Goal: Task Accomplishment & Management: Use online tool/utility

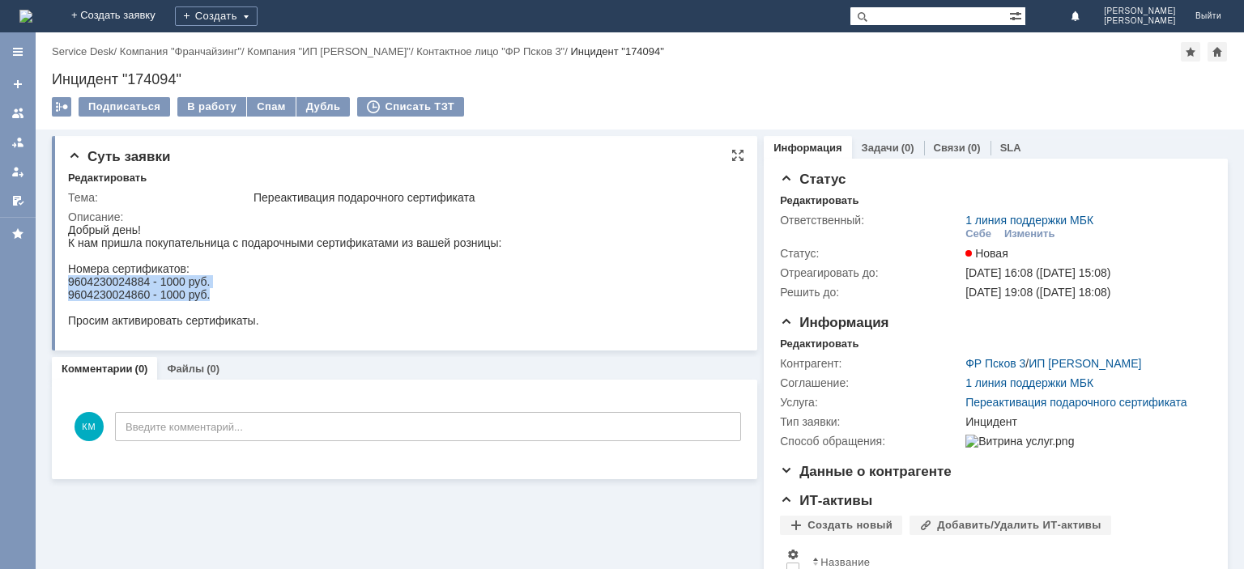
drag, startPoint x: 213, startPoint y: 296, endPoint x: 69, endPoint y: 286, distance: 144.5
click at [69, 286] on body "Добрый день! К нам пришла покупательница с подарочными сертификатами из вашей р…" at bounding box center [284, 276] width 433 height 104
copy body "9604230024884 - 1000 руб. 9604230024860 - 1000 руб."
click at [160, 75] on div "Инцидент "174094"" at bounding box center [640, 79] width 1176 height 16
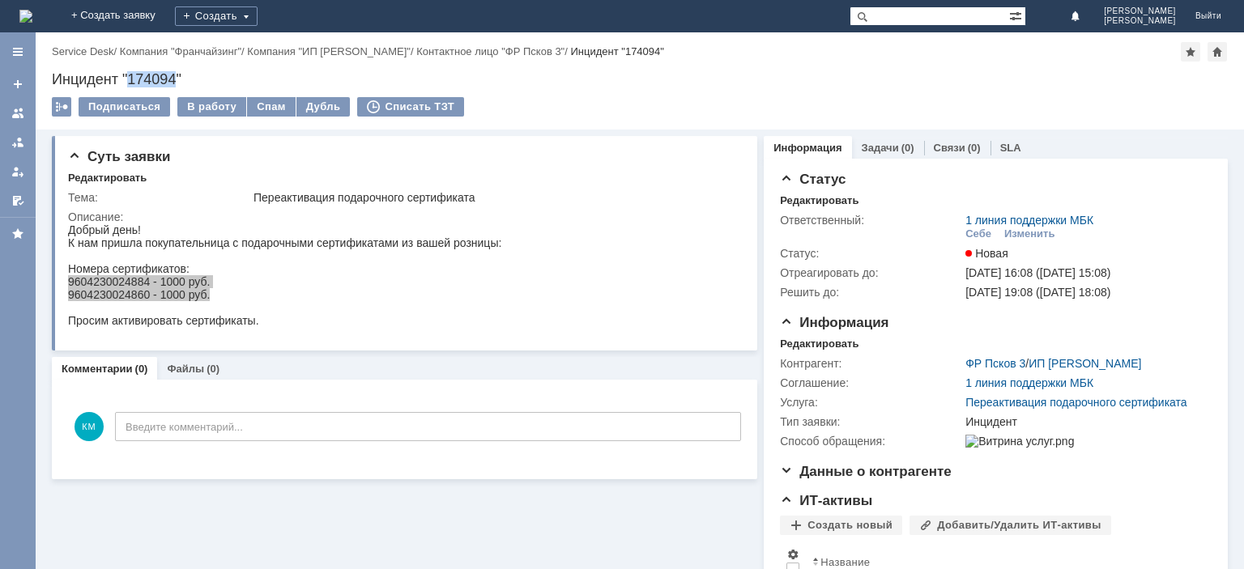
copy div "174094"
click at [219, 107] on div "В работу" at bounding box center [211, 106] width 69 height 19
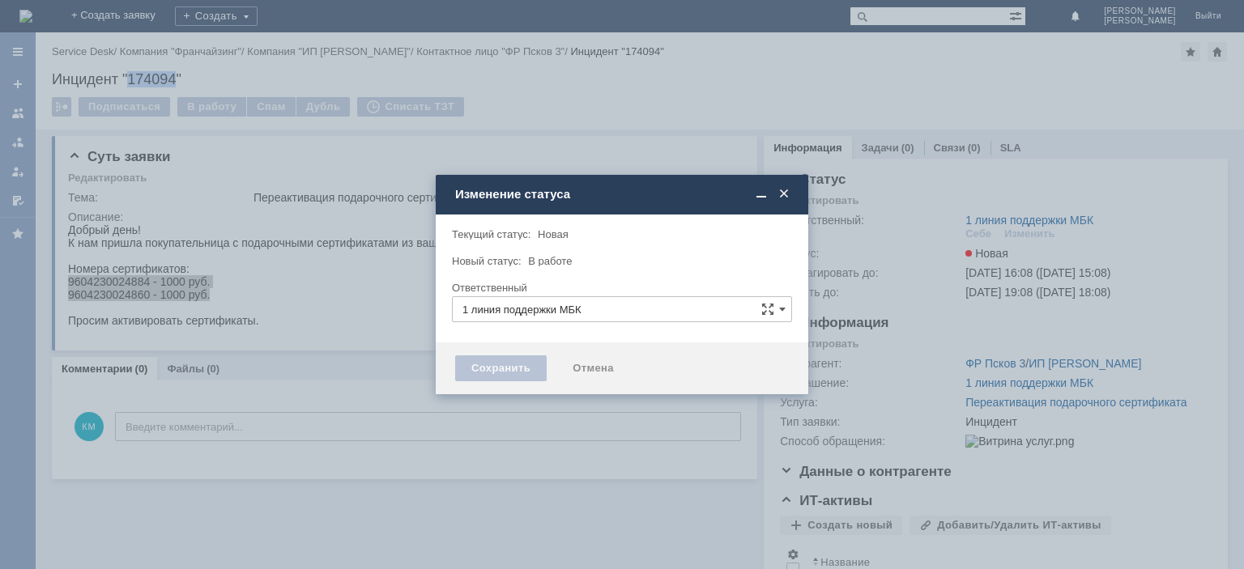
type input "[PERSON_NAME]"
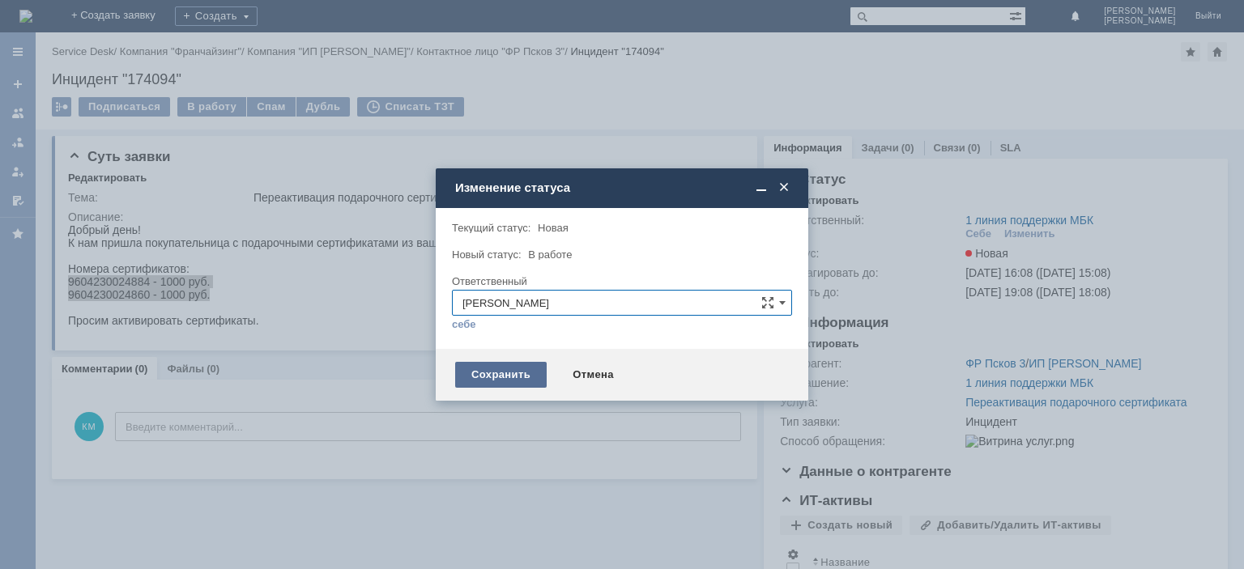
click at [501, 374] on div "Сохранить" at bounding box center [501, 375] width 92 height 26
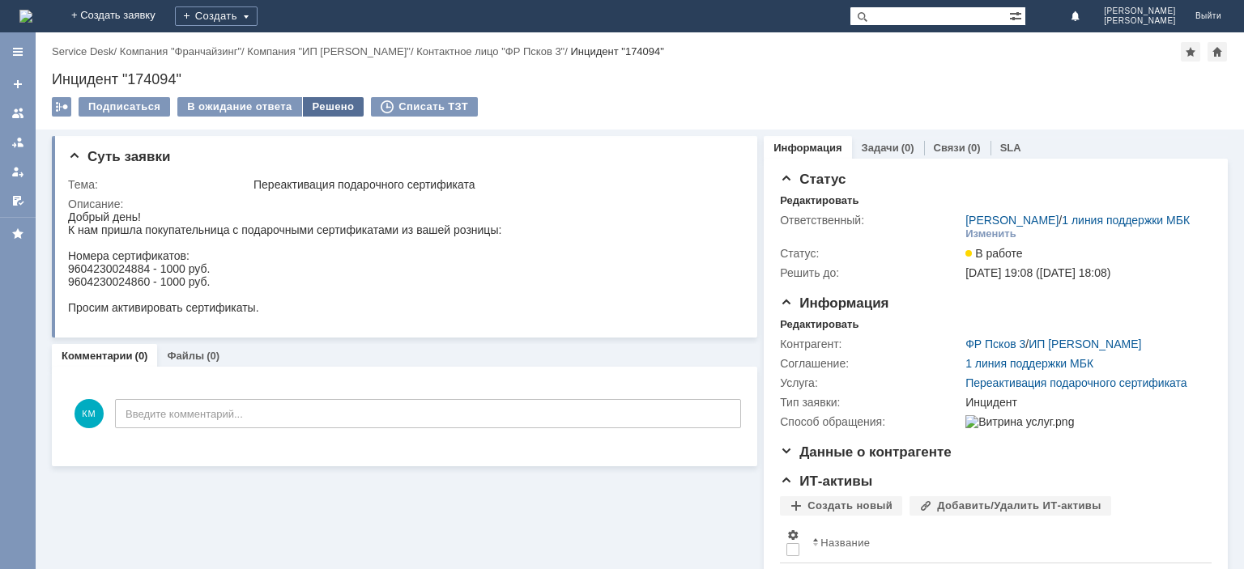
click at [326, 105] on div "Решено" at bounding box center [334, 106] width 62 height 19
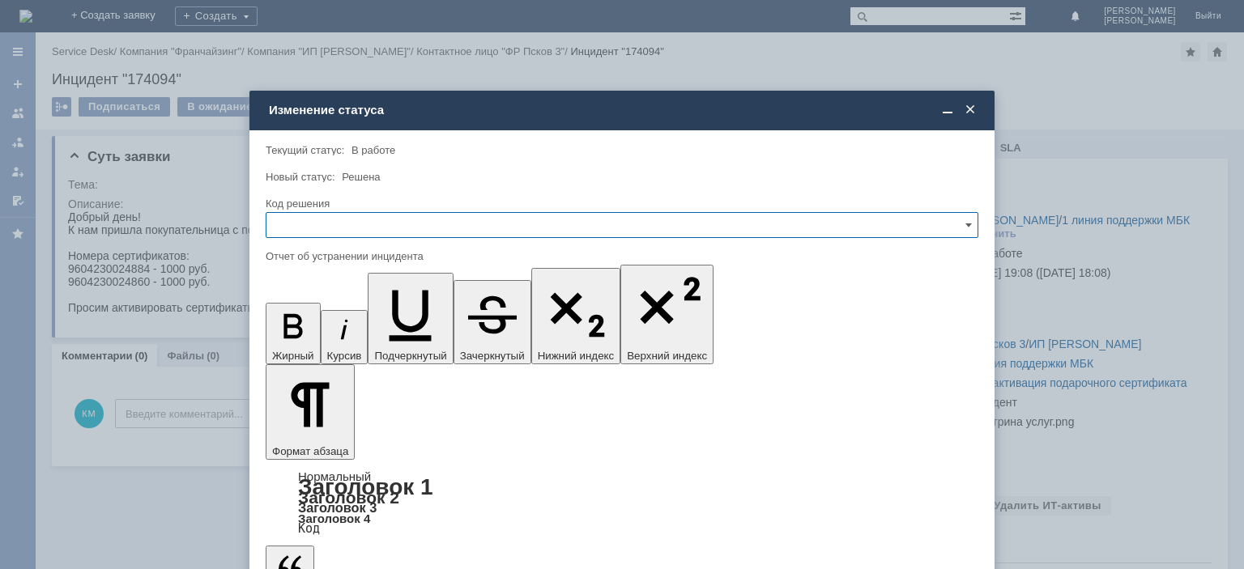
click at [360, 232] on input "text" at bounding box center [622, 225] width 713 height 26
drag, startPoint x: 322, startPoint y: 332, endPoint x: 51, endPoint y: 40, distance: 397.7
click at [322, 332] on span "Решено" at bounding box center [622, 335] width 692 height 13
type input "Решено"
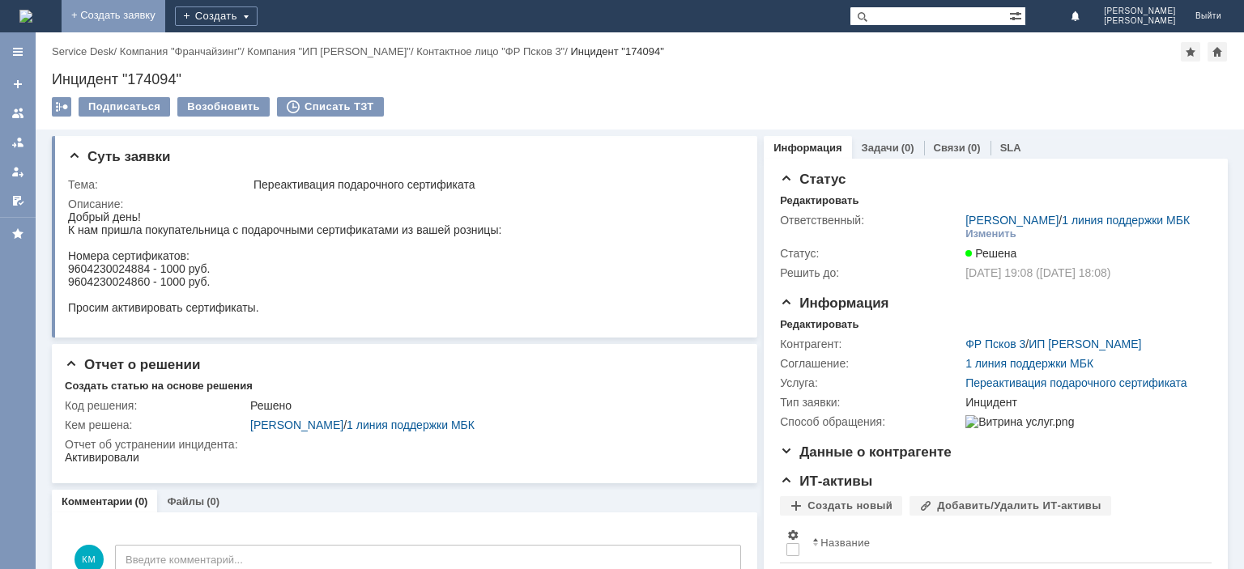
click at [165, 15] on link "+ Создать заявку" at bounding box center [114, 16] width 104 height 32
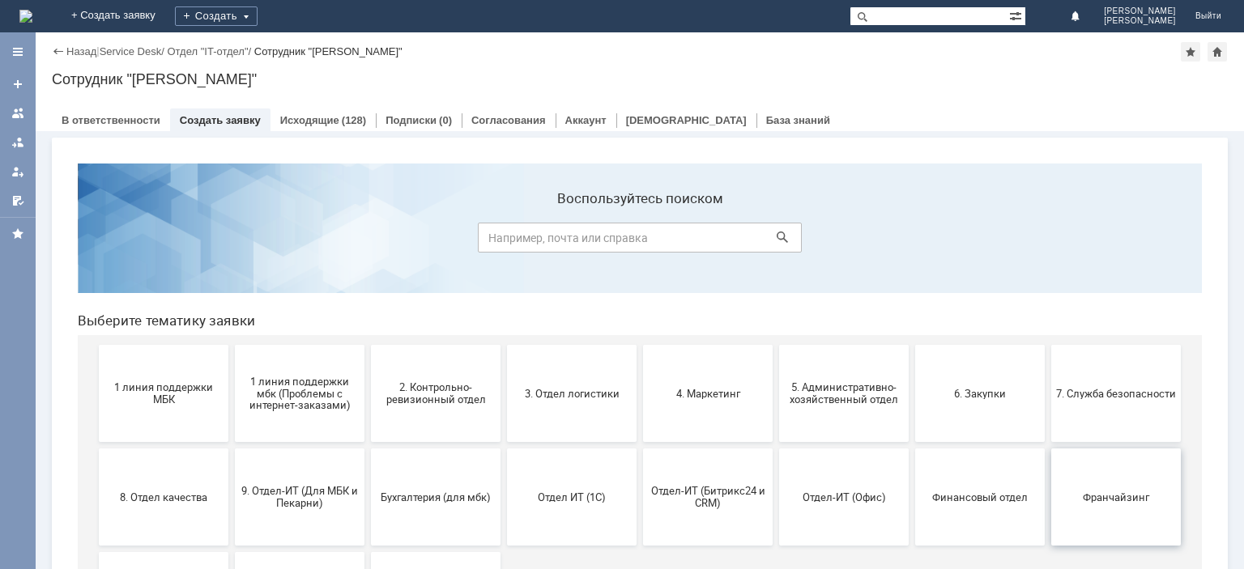
click at [1097, 494] on span "Франчайзинг" at bounding box center [1116, 497] width 120 height 12
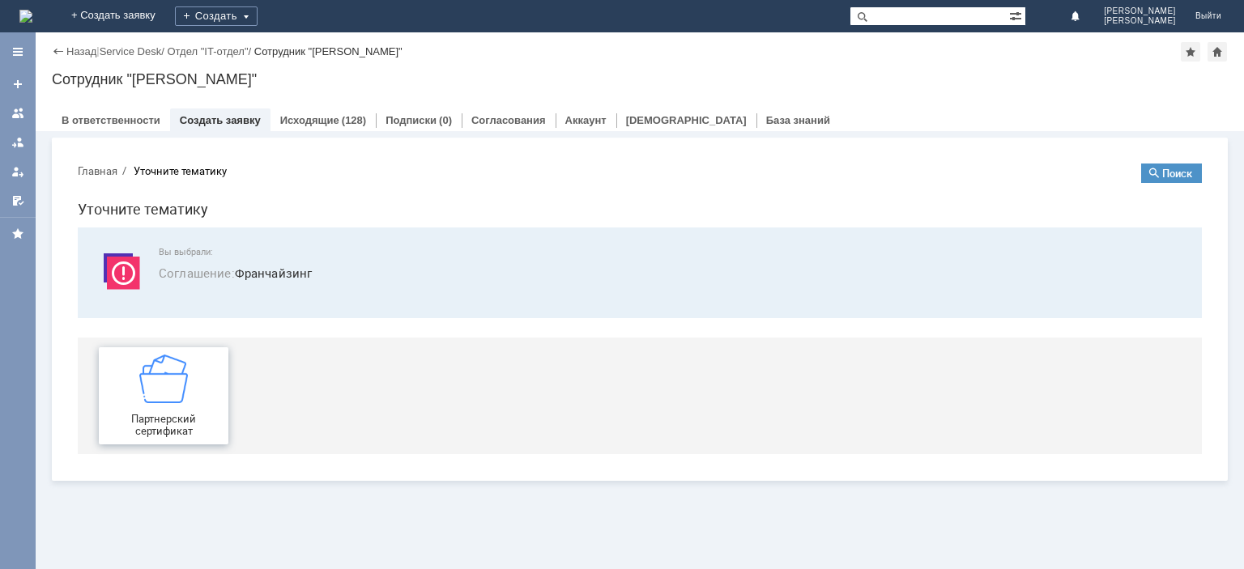
click at [177, 397] on img at bounding box center [163, 379] width 49 height 49
click at [21, 115] on div at bounding box center [17, 113] width 13 height 13
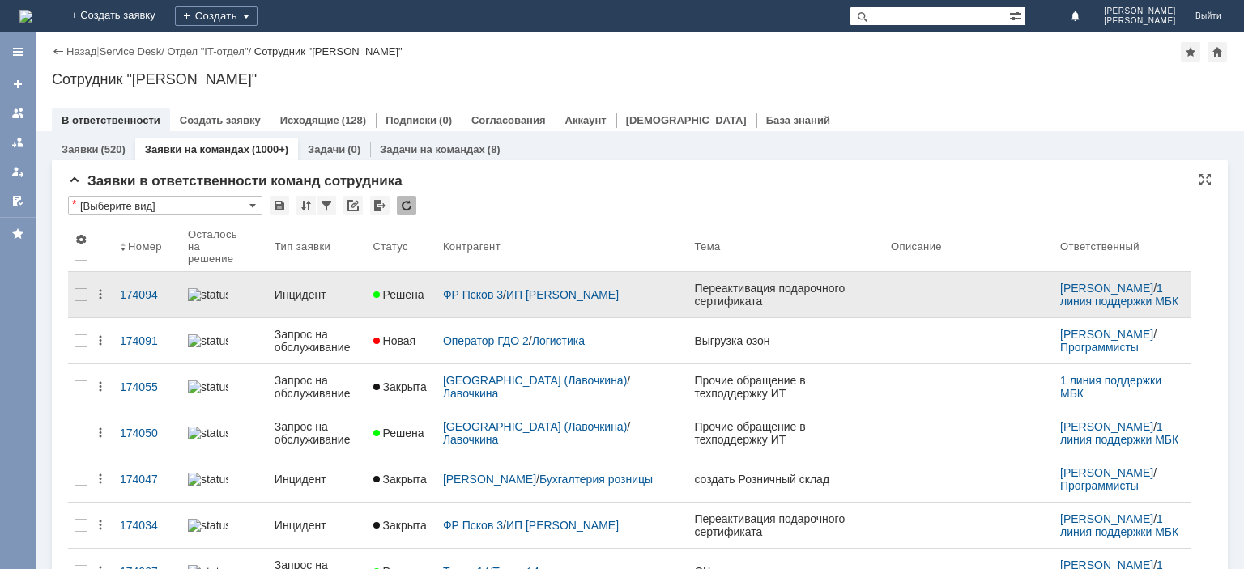
click at [300, 288] on div "Инцидент" at bounding box center [318, 294] width 86 height 13
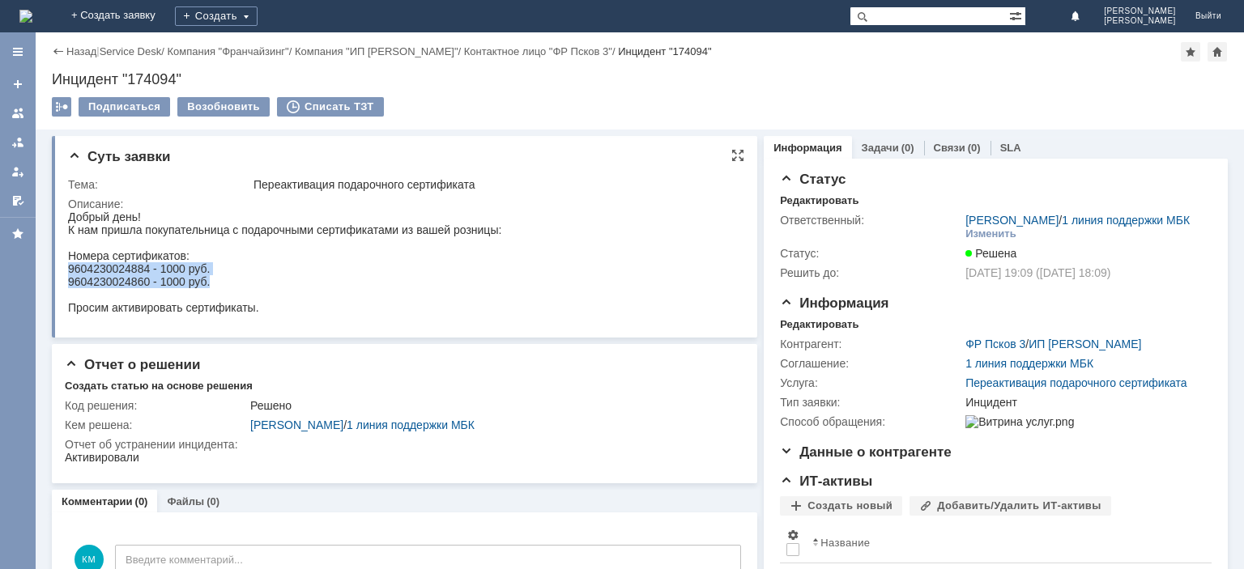
drag, startPoint x: 225, startPoint y: 283, endPoint x: 134, endPoint y: 485, distance: 221.1
click at [68, 274] on html "Добрый день! К нам пришла покупательница с подарочными сертификатами из вашей р…" at bounding box center [402, 263] width 669 height 104
copy body "9604230024884 - 1000 руб. 9604230024860 - 1000 руб."
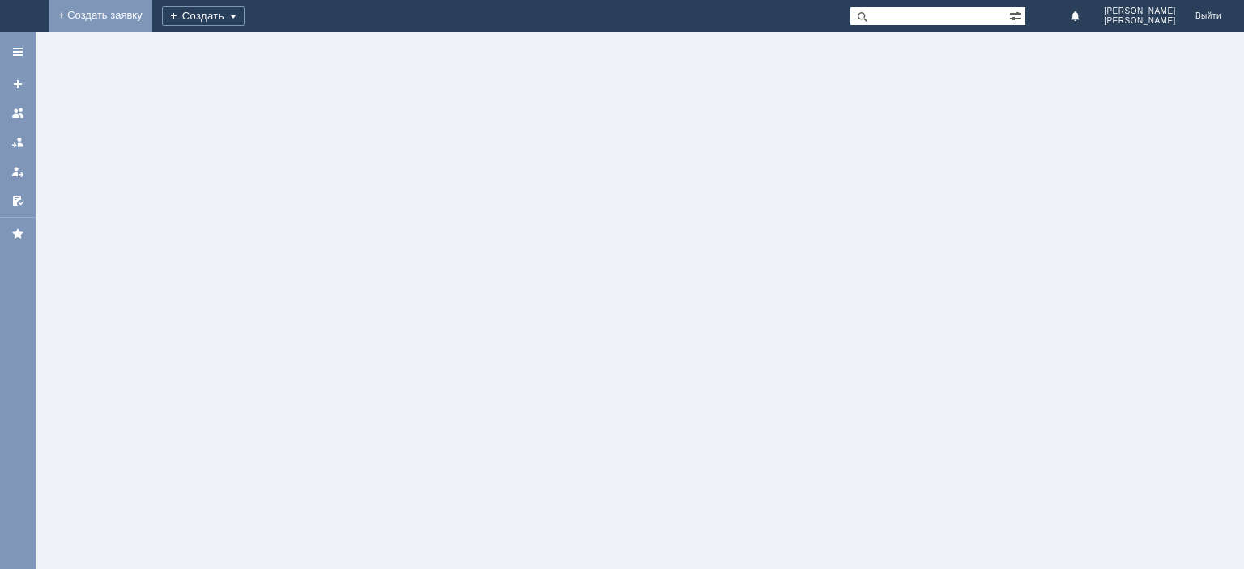
click at [152, 11] on link "+ Создать заявку" at bounding box center [101, 16] width 104 height 32
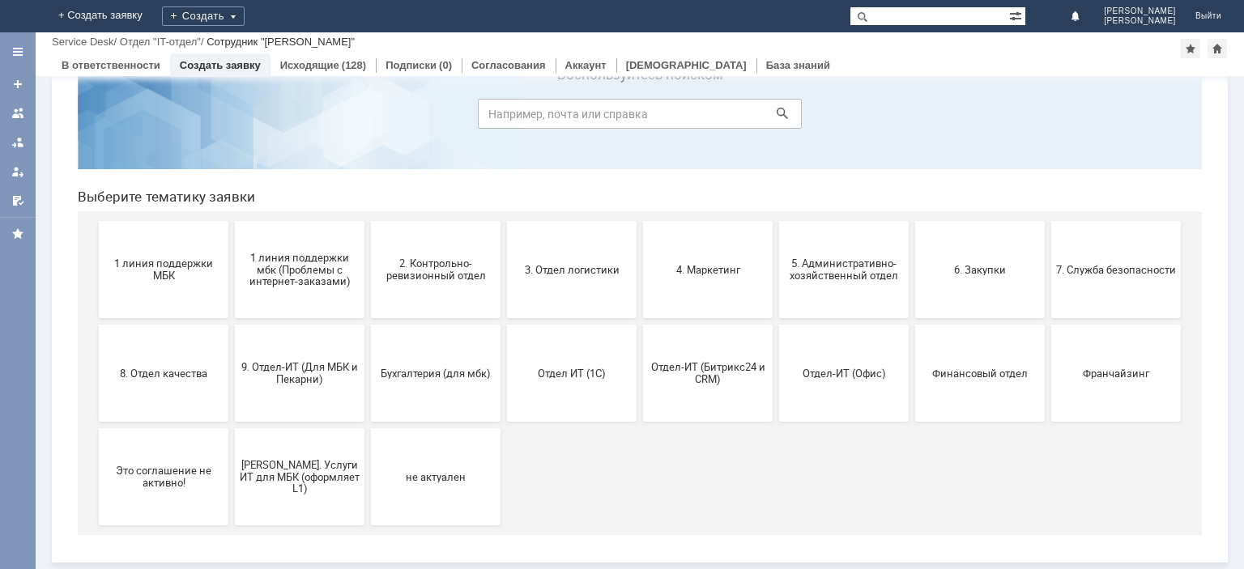
scroll to position [68, 0]
click at [1103, 390] on button "Франчайзинг" at bounding box center [1116, 374] width 130 height 97
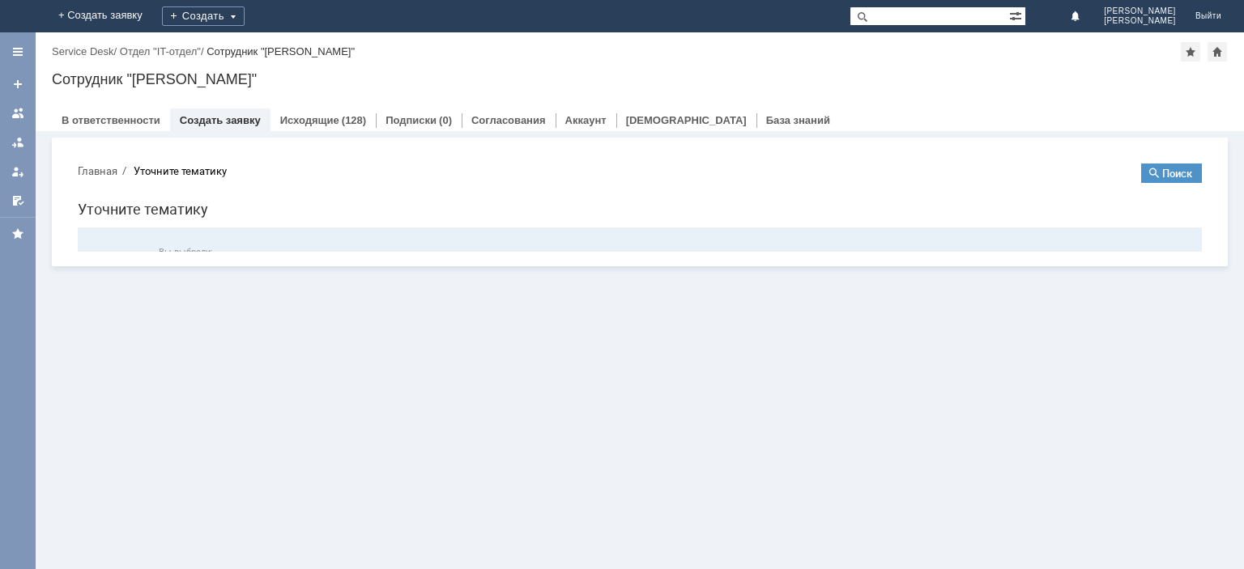
scroll to position [0, 0]
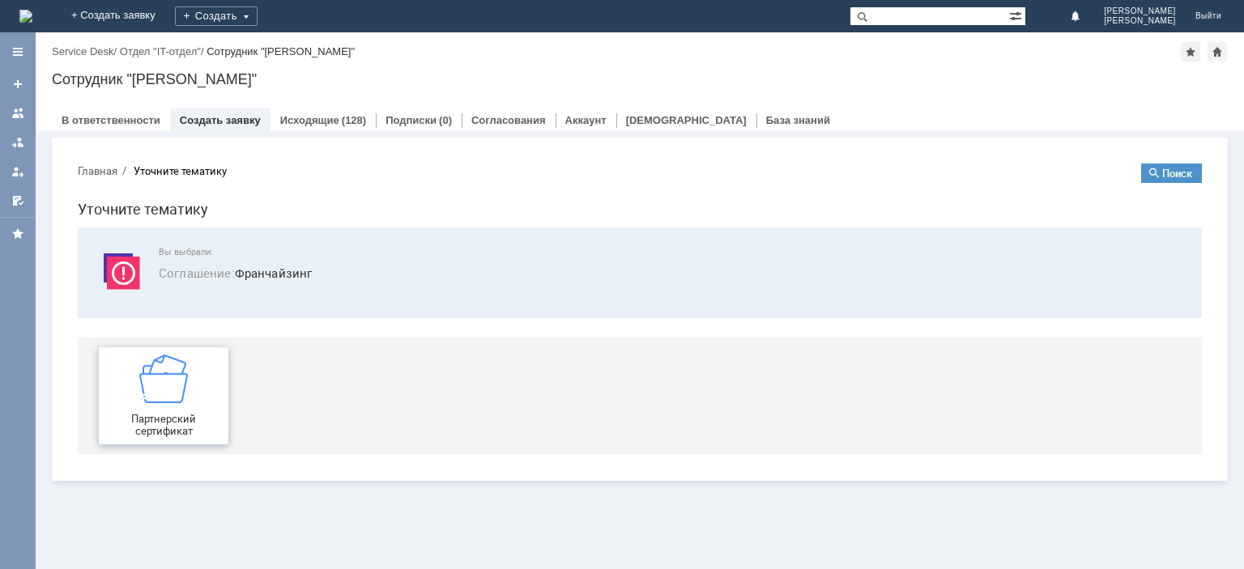
click at [171, 381] on img at bounding box center [163, 379] width 49 height 49
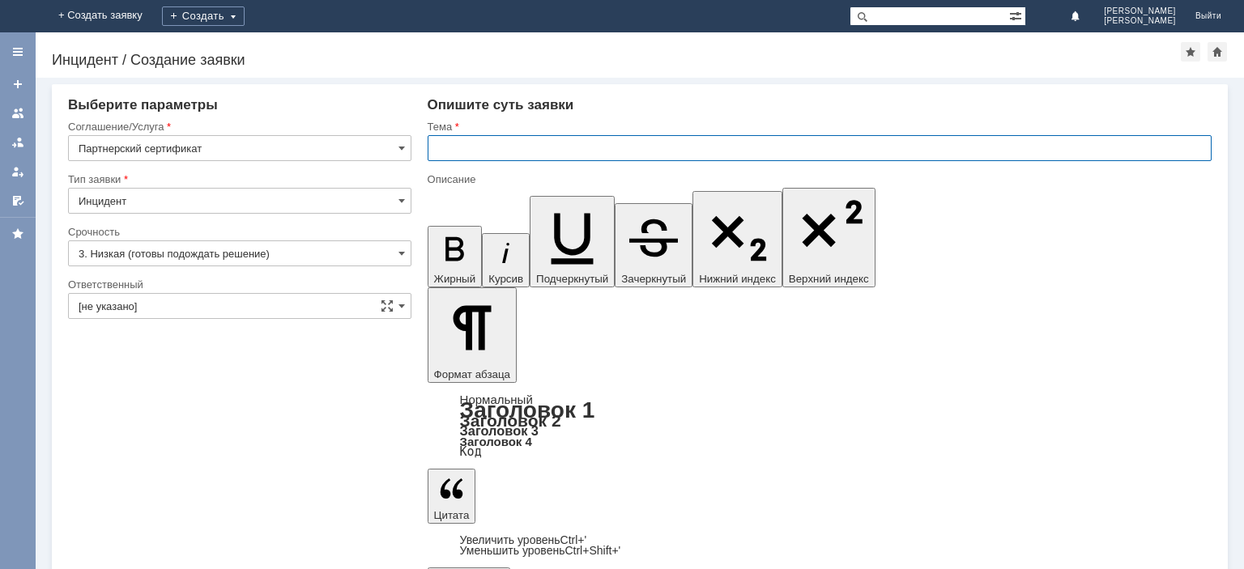
click at [560, 159] on input "text" at bounding box center [820, 148] width 784 height 26
type input "Погашение сертификата"
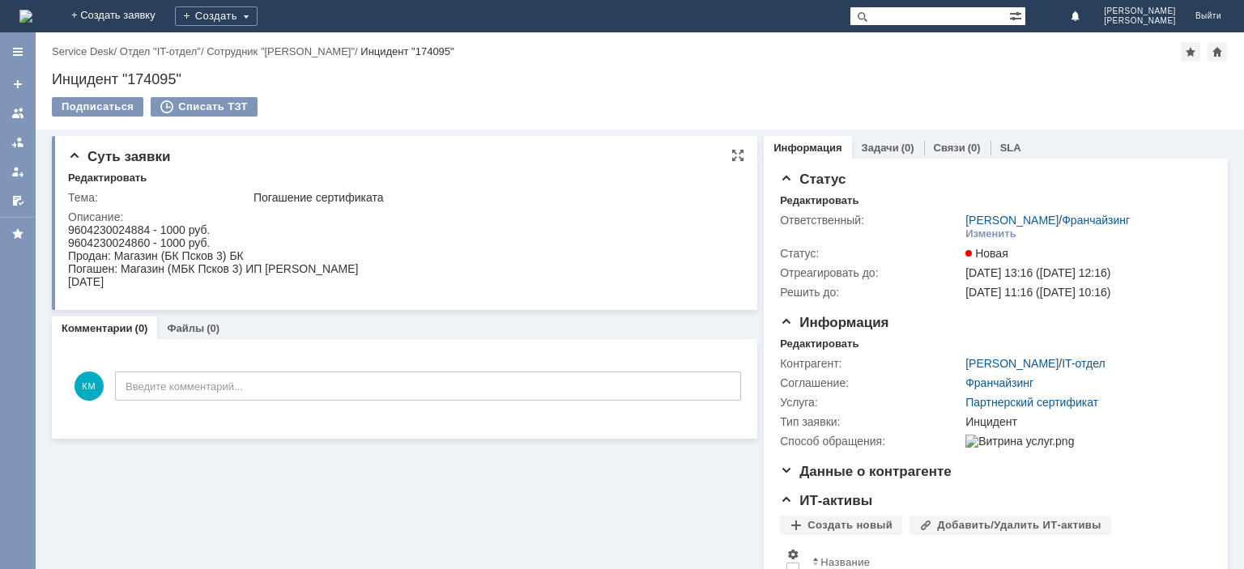
click at [509, 189] on td "Погашение сертификата" at bounding box center [494, 197] width 488 height 19
click at [23, 108] on div at bounding box center [17, 113] width 13 height 13
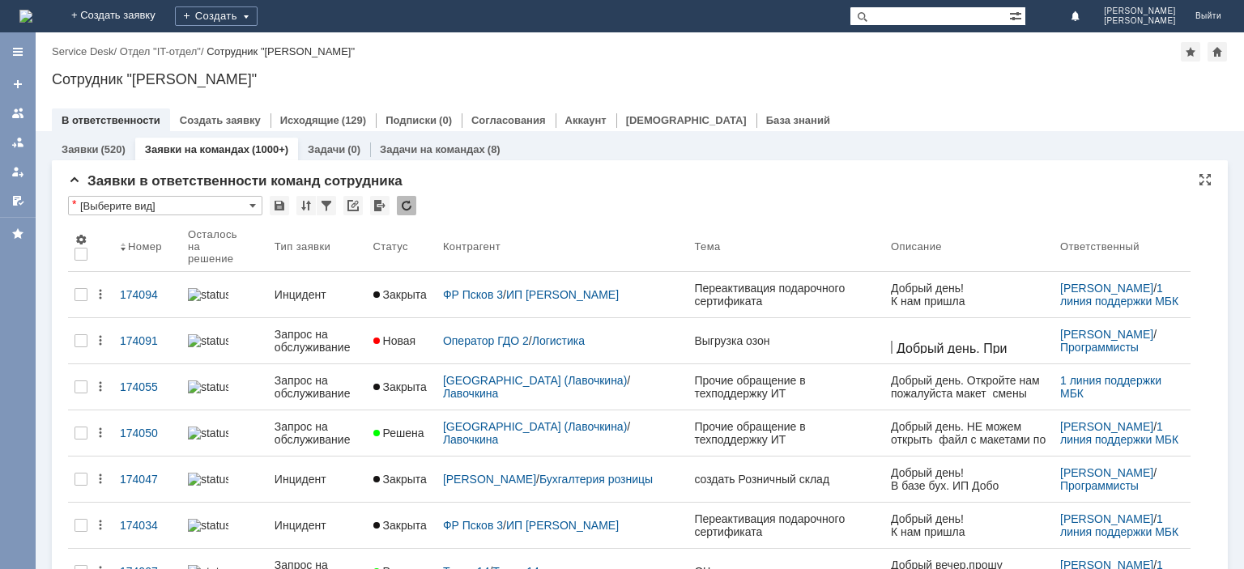
click at [412, 213] on div at bounding box center [406, 205] width 19 height 19
click at [409, 211] on div at bounding box center [406, 205] width 19 height 19
click at [407, 202] on div at bounding box center [406, 205] width 19 height 19
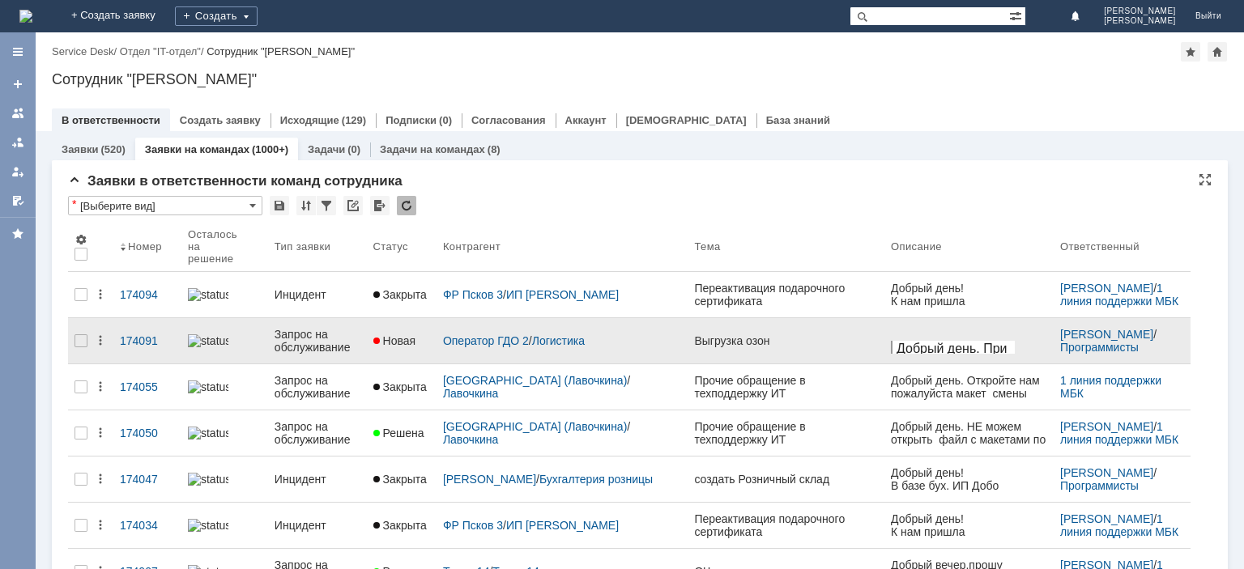
click at [316, 328] on div "Запрос на обслуживание" at bounding box center [318, 341] width 86 height 26
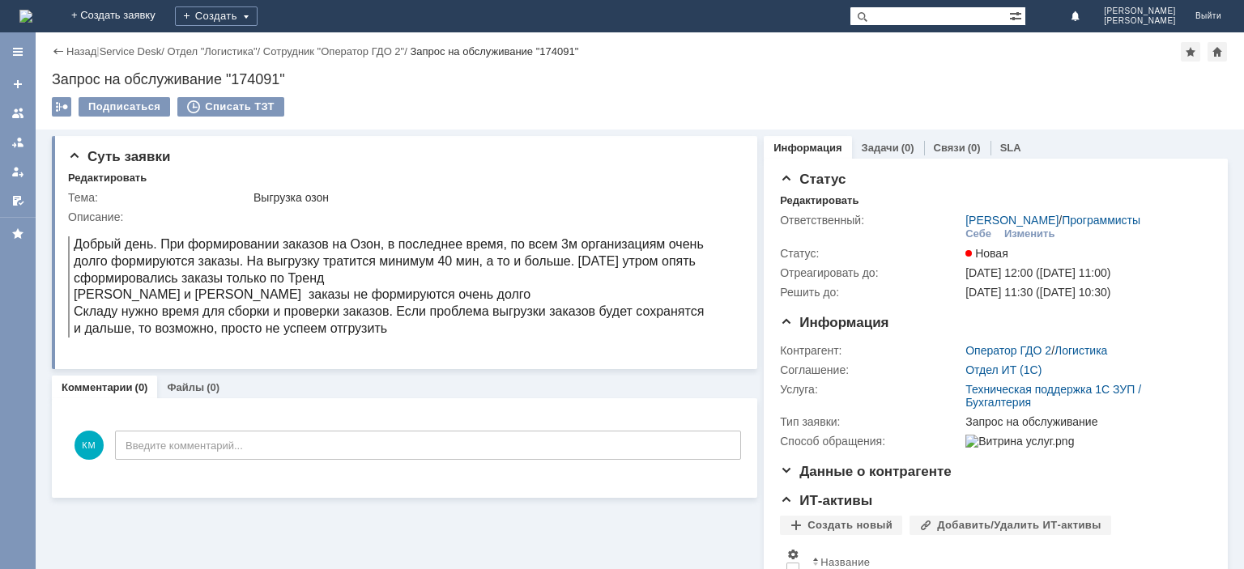
click at [372, 268] on p "Добрый день. При формировании заказов на Озон, в последнее время, по всем 3м ор…" at bounding box center [389, 286] width 631 height 101
drag, startPoint x: 247, startPoint y: 263, endPoint x: 407, endPoint y: 259, distance: 159.6
click at [407, 259] on p "Добрый день. При формировании заказов на Озон, в последнее время, по всем 3м ор…" at bounding box center [389, 286] width 631 height 101
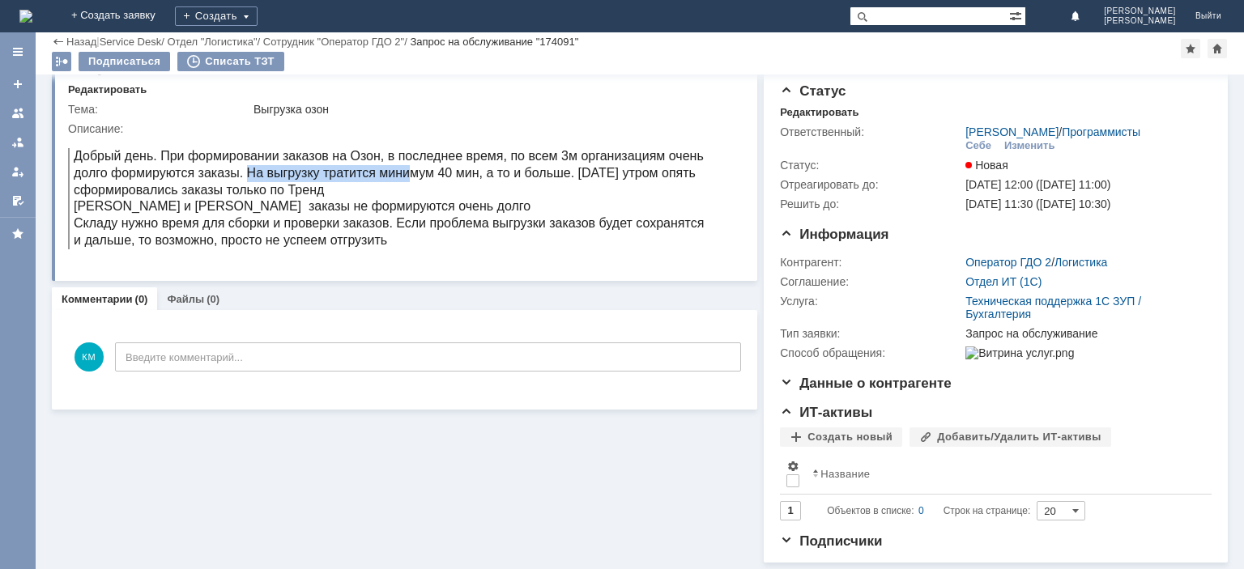
scroll to position [44, 0]
click at [22, 113] on div at bounding box center [17, 113] width 13 height 13
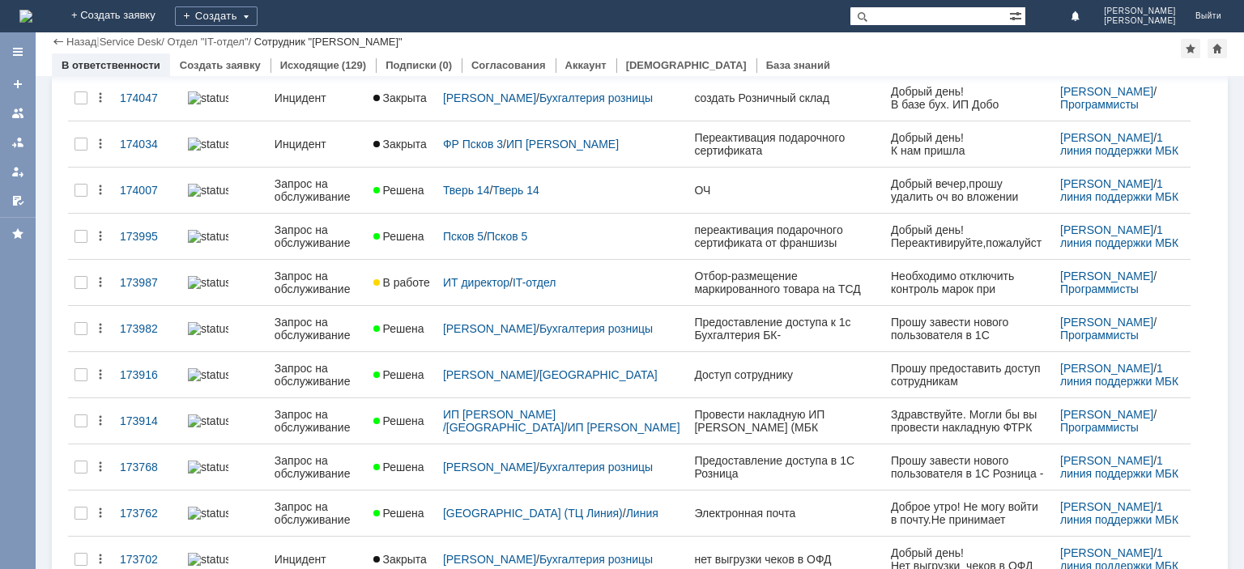
scroll to position [408, 0]
